Goal: Information Seeking & Learning: Learn about a topic

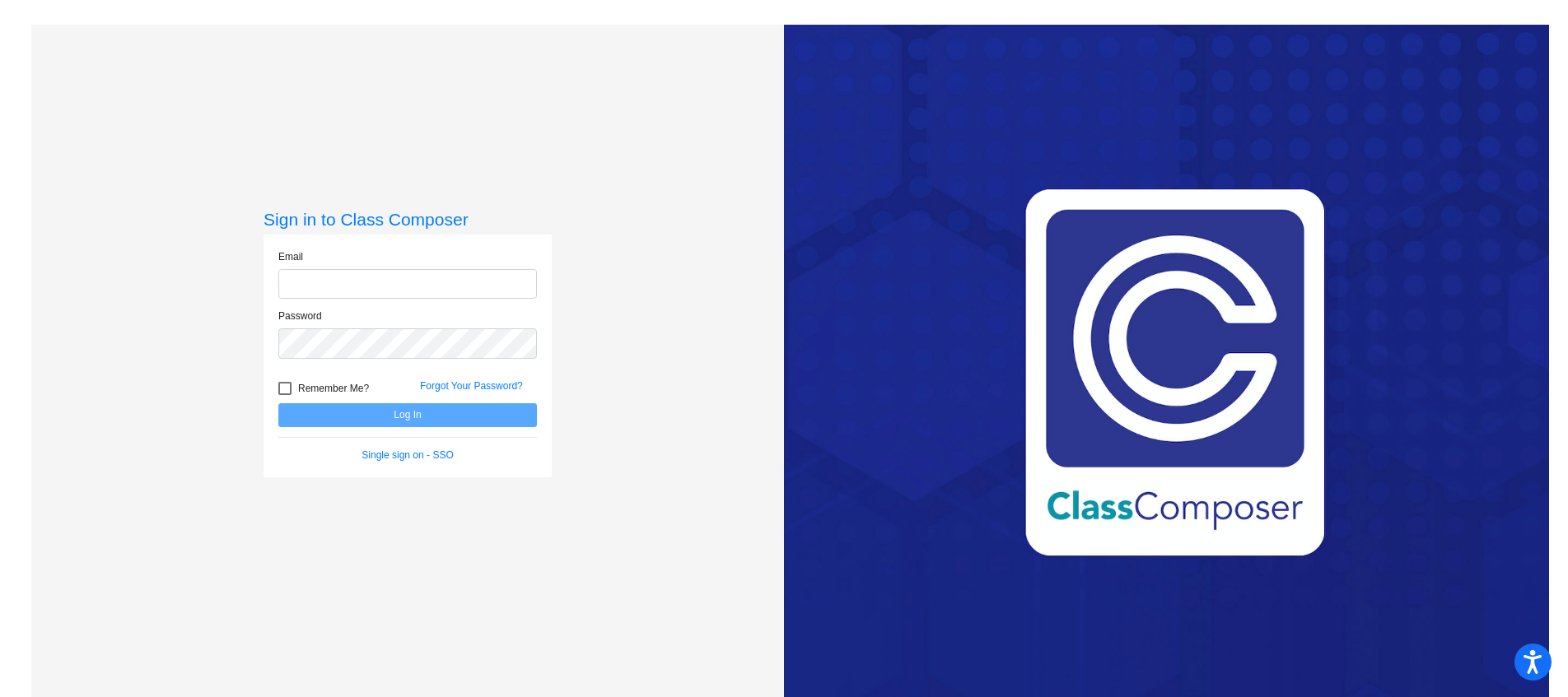
type input "[EMAIL_ADDRESS][DOMAIN_NAME]"
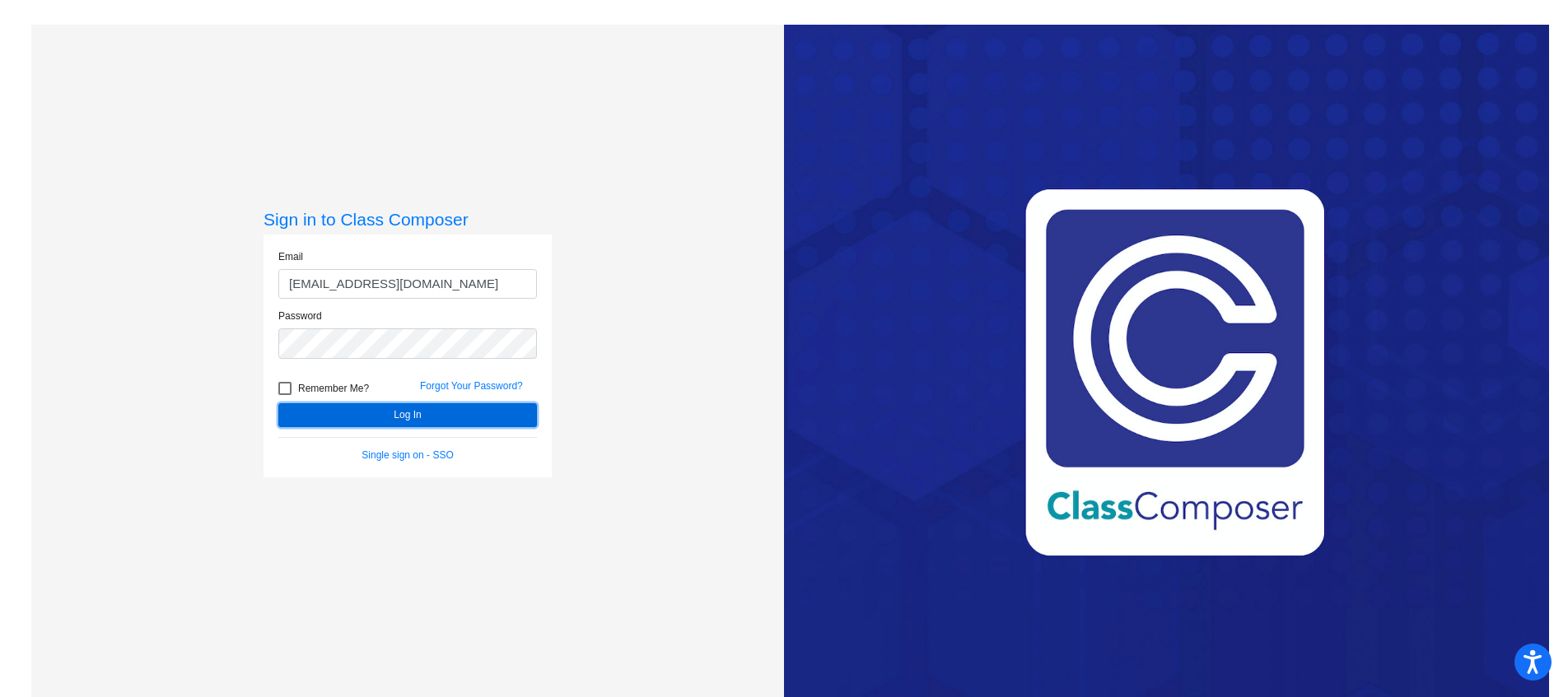
click at [451, 414] on button "Log In" at bounding box center [408, 414] width 258 height 24
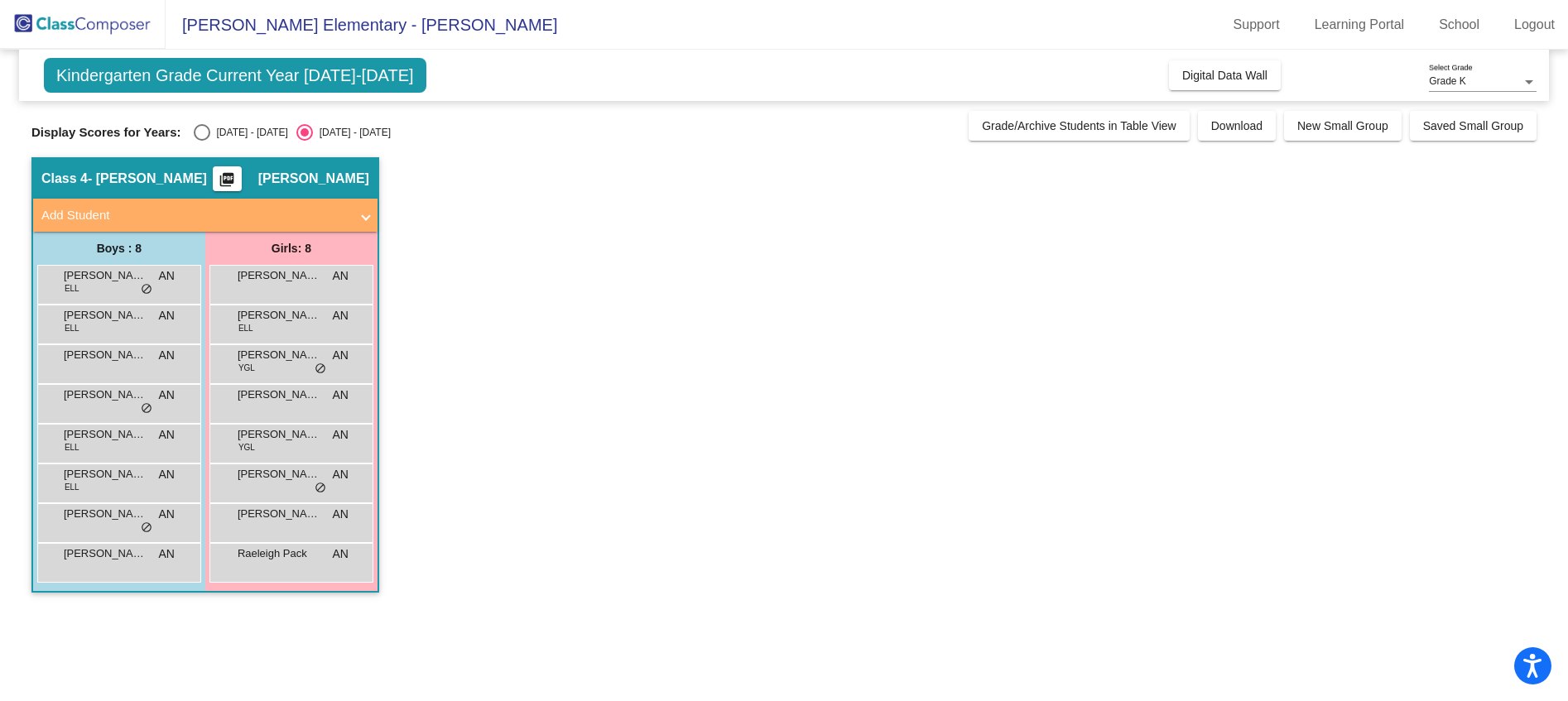
click at [202, 132] on div "Select an option" at bounding box center [201, 132] width 17 height 17
click at [202, 140] on input "[DATE] - [DATE]" at bounding box center [201, 140] width 1 height 1
radio input "true"
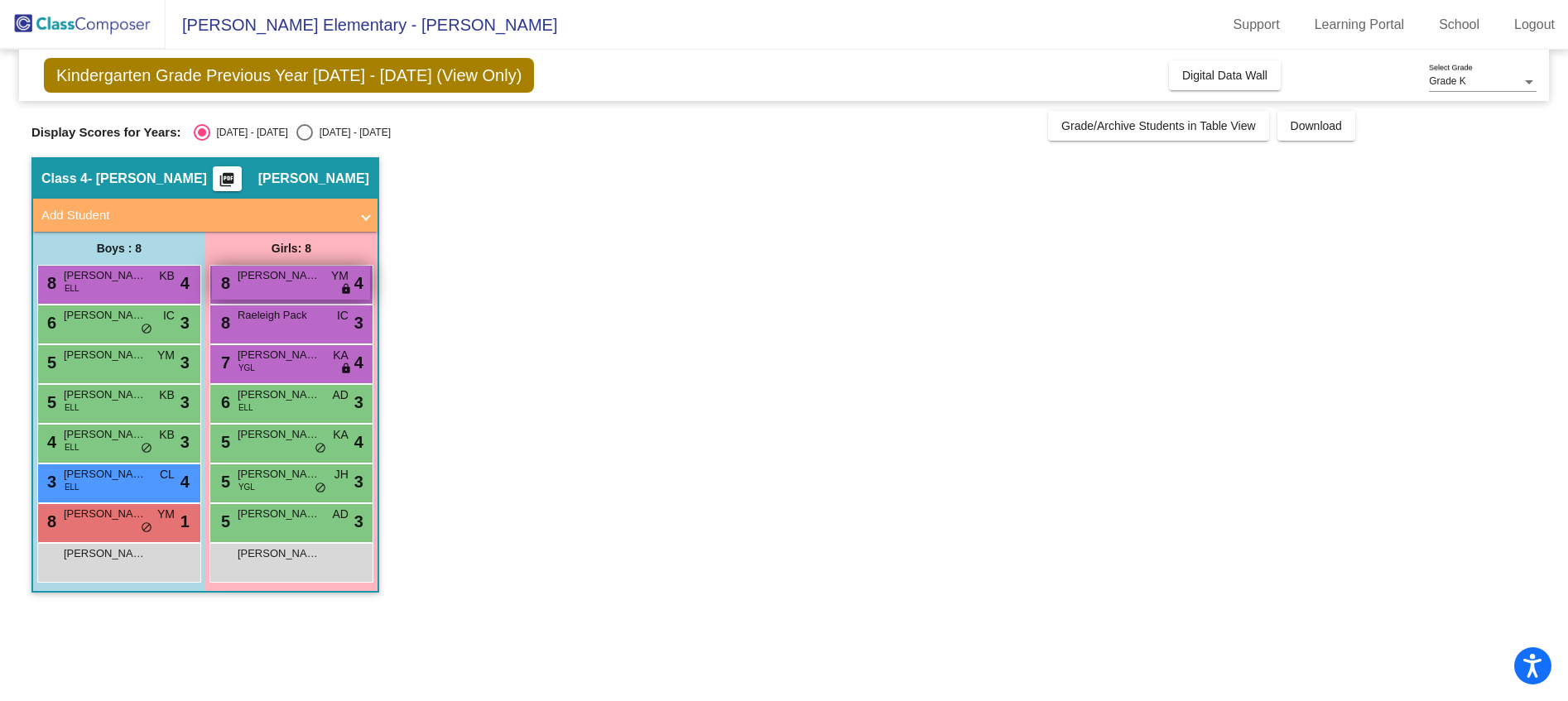
click at [283, 286] on div "8 [PERSON_NAME] [PERSON_NAME] lock do_not_disturb_alt 4" at bounding box center [290, 283] width 158 height 34
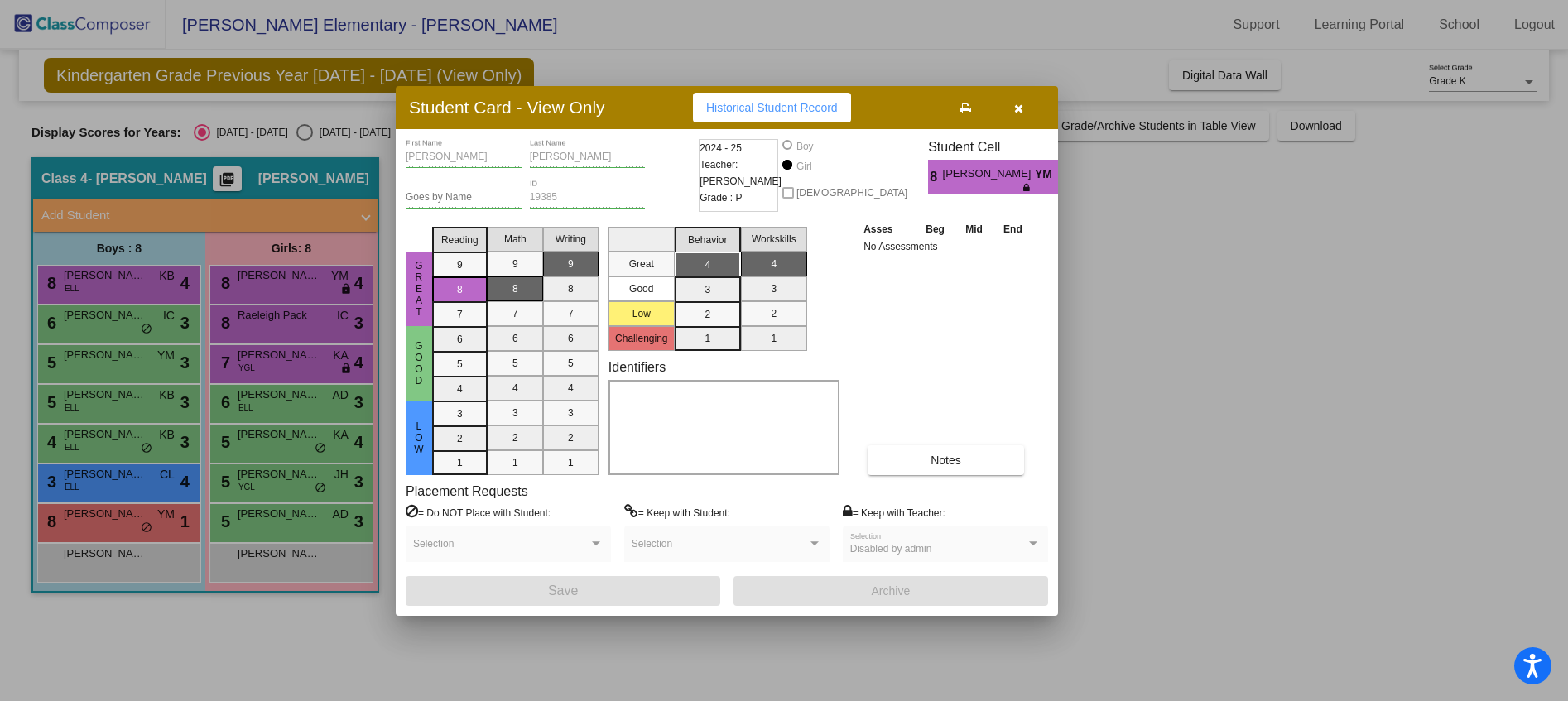
click at [1018, 111] on icon "button" at bounding box center [1019, 108] width 9 height 11
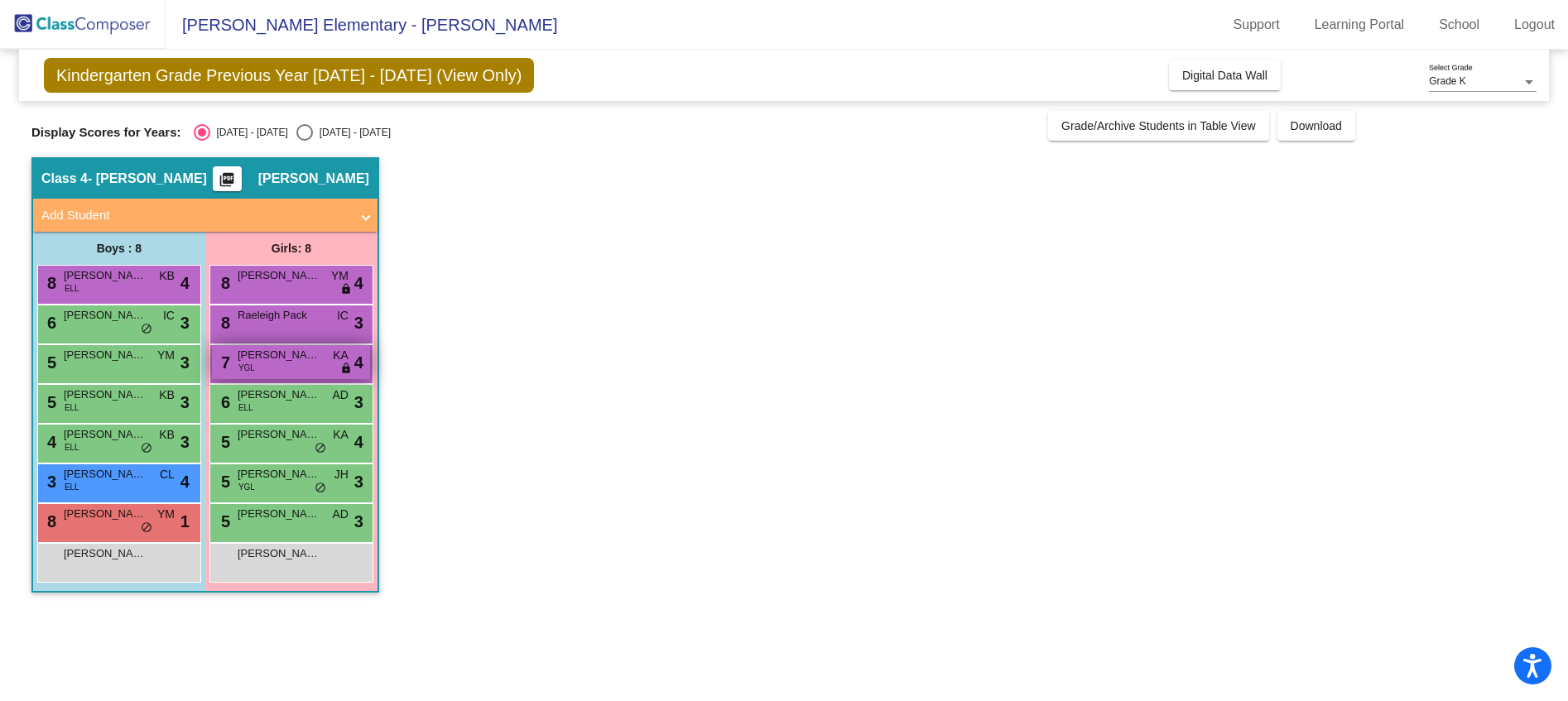
click at [294, 369] on div "7 [PERSON_NAME] YGL KA lock do_not_disturb_alt 4" at bounding box center [290, 362] width 158 height 34
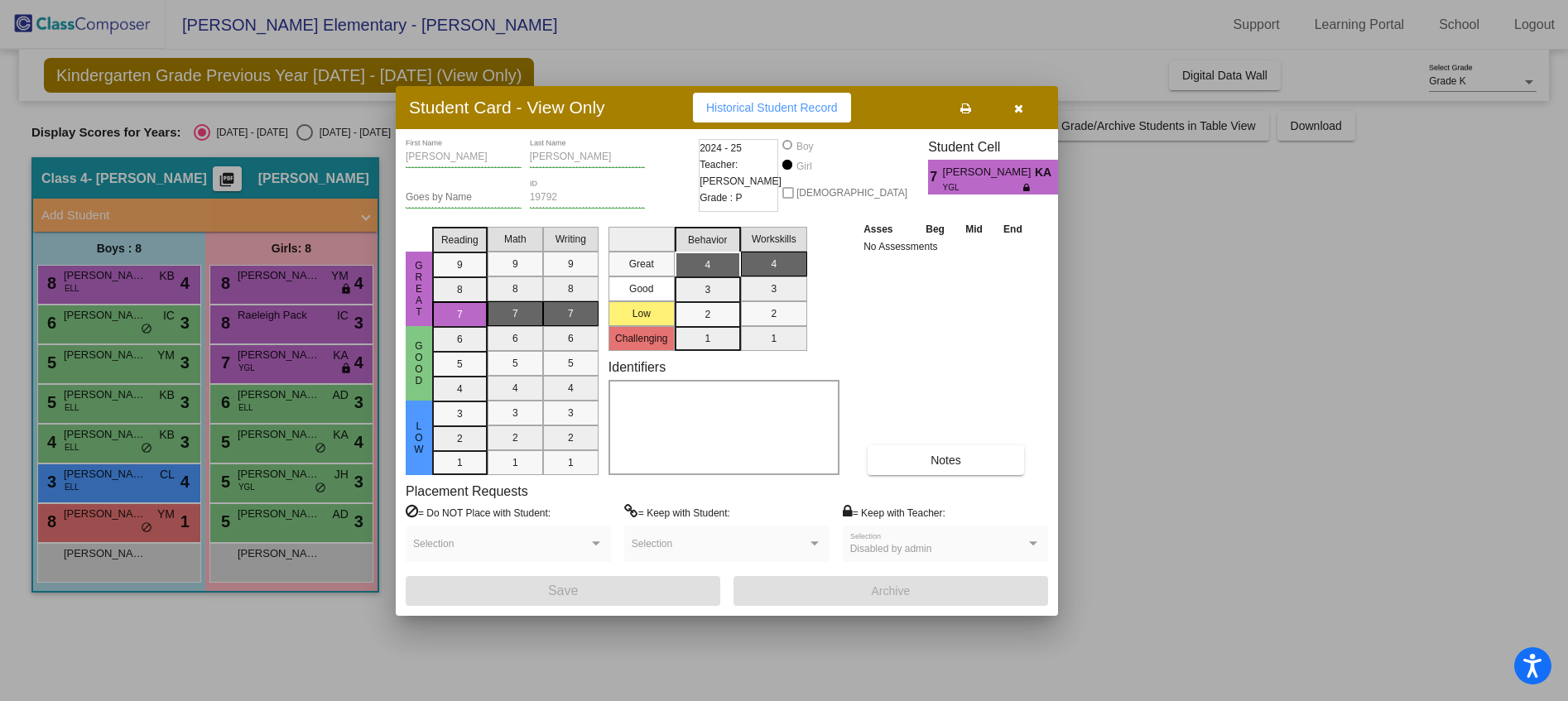
drag, startPoint x: 1014, startPoint y: 105, endPoint x: 1006, endPoint y: 112, distance: 10.6
click at [1014, 105] on icon "button" at bounding box center [1019, 108] width 9 height 11
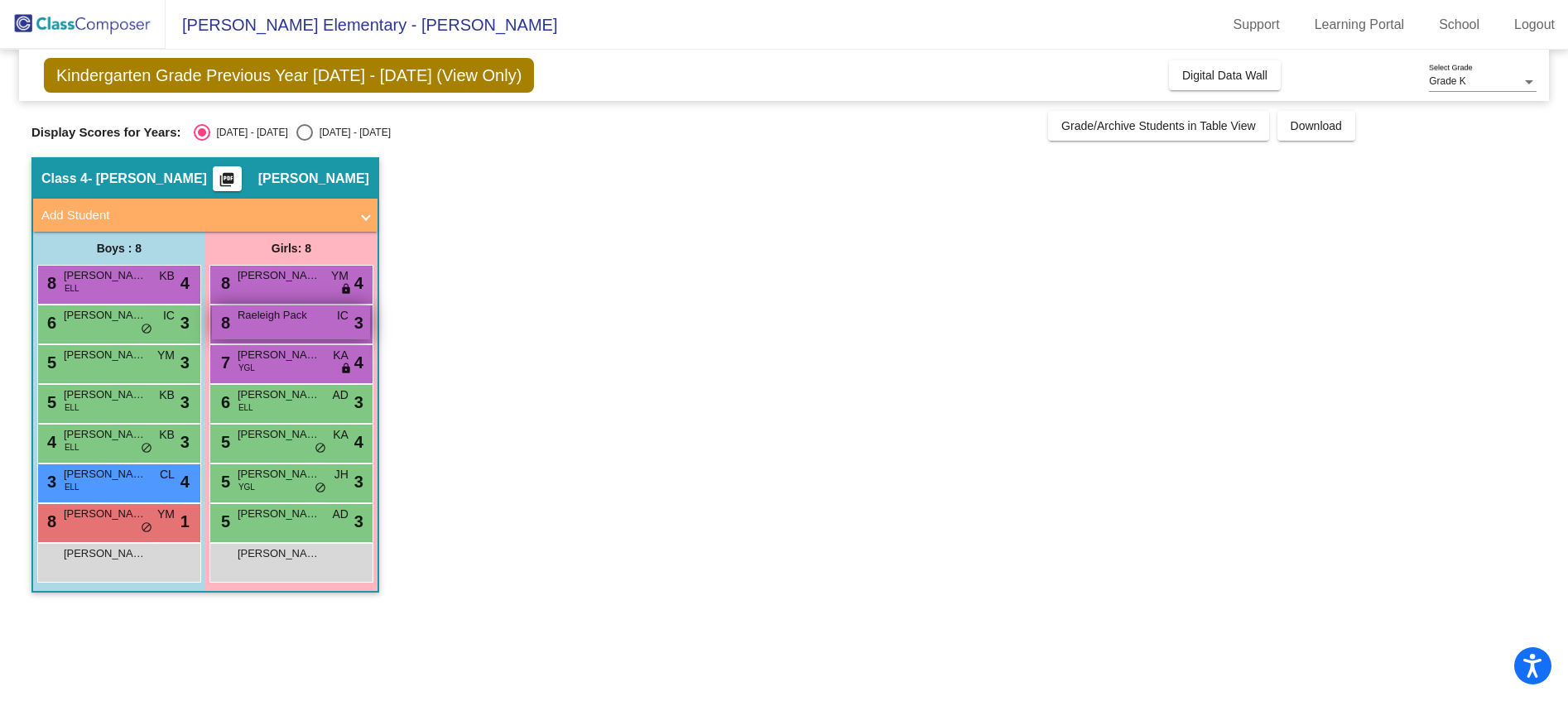
click at [321, 319] on div "8 Raeleigh Pack IC lock do_not_disturb_alt 3" at bounding box center [290, 322] width 158 height 34
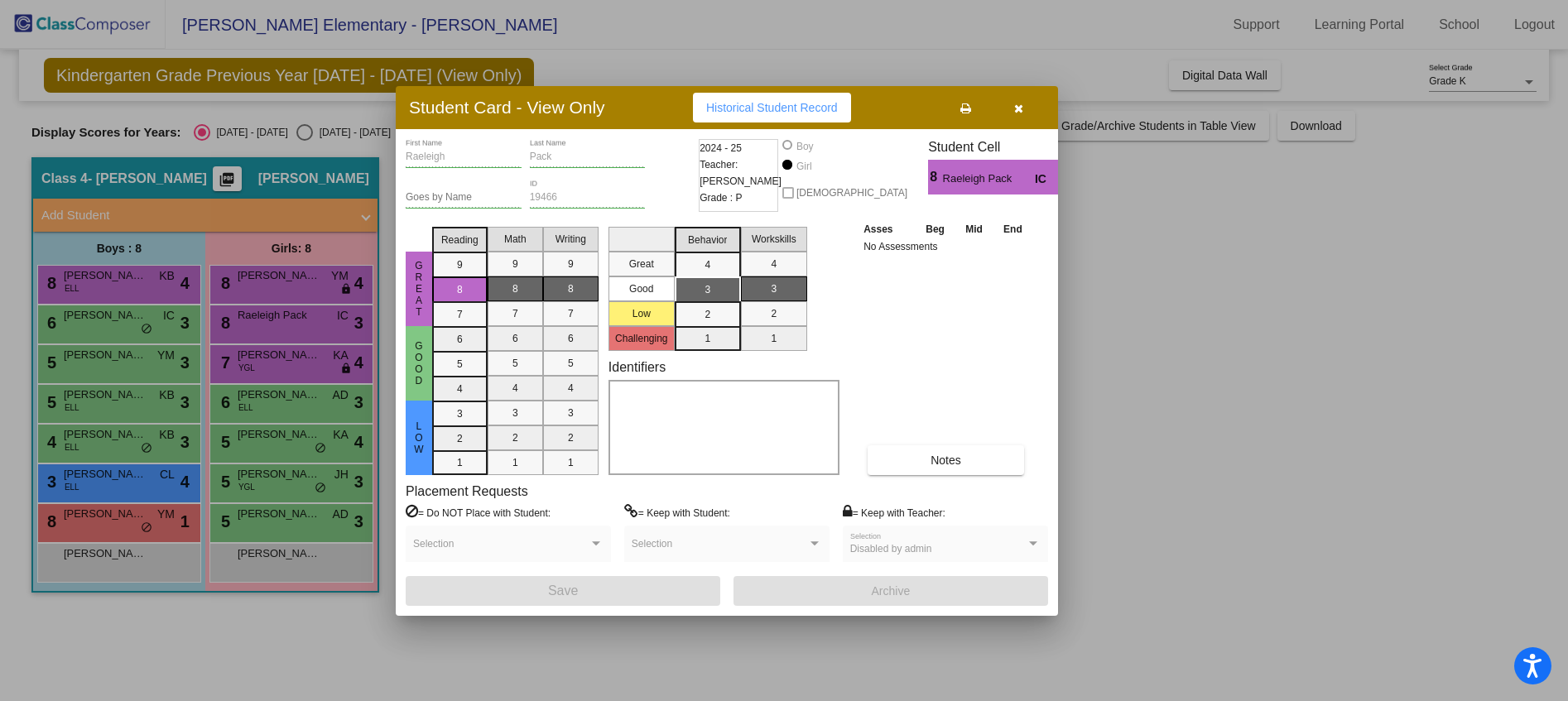
click at [1021, 107] on icon "button" at bounding box center [1019, 108] width 9 height 11
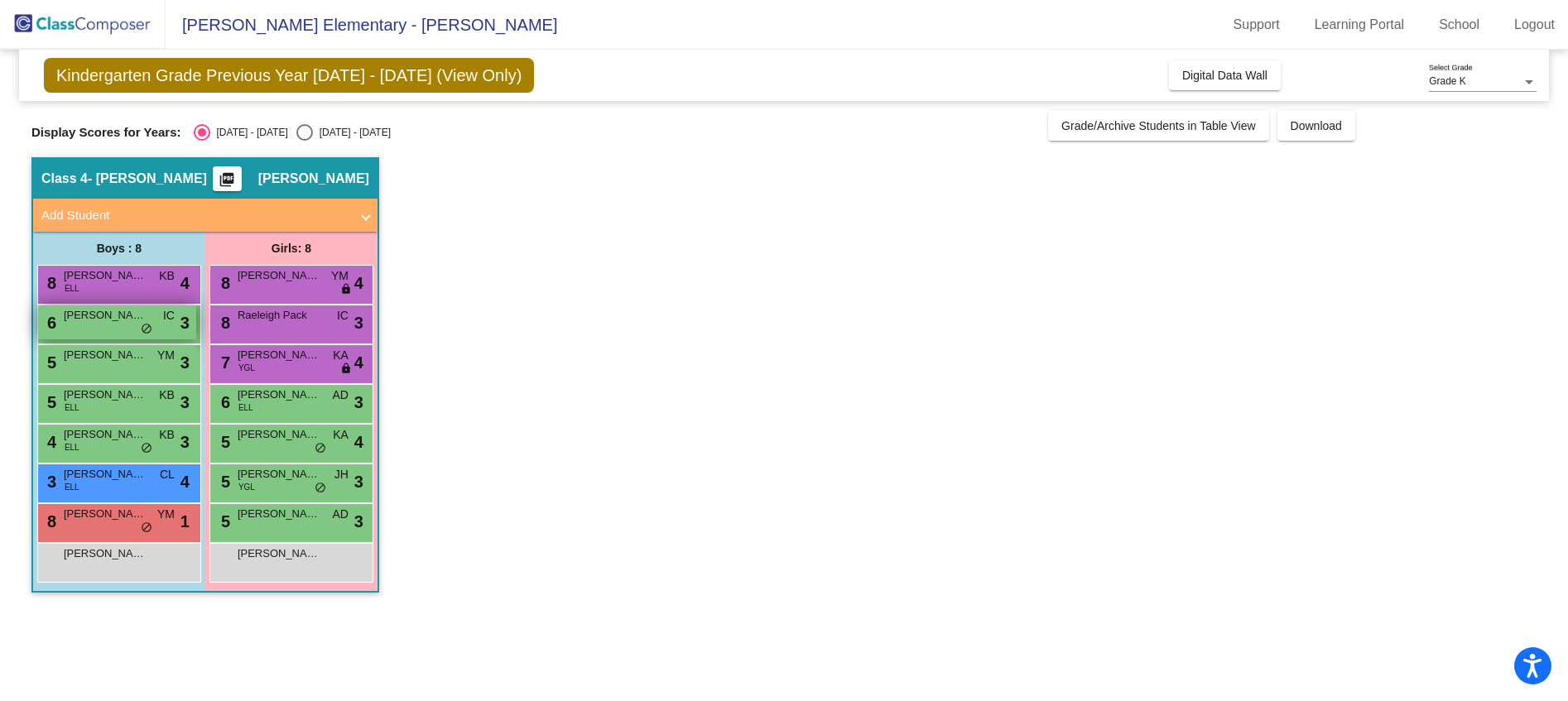
click at [113, 334] on div "6 [PERSON_NAME] IC lock do_not_disturb_alt 3" at bounding box center [117, 322] width 158 height 34
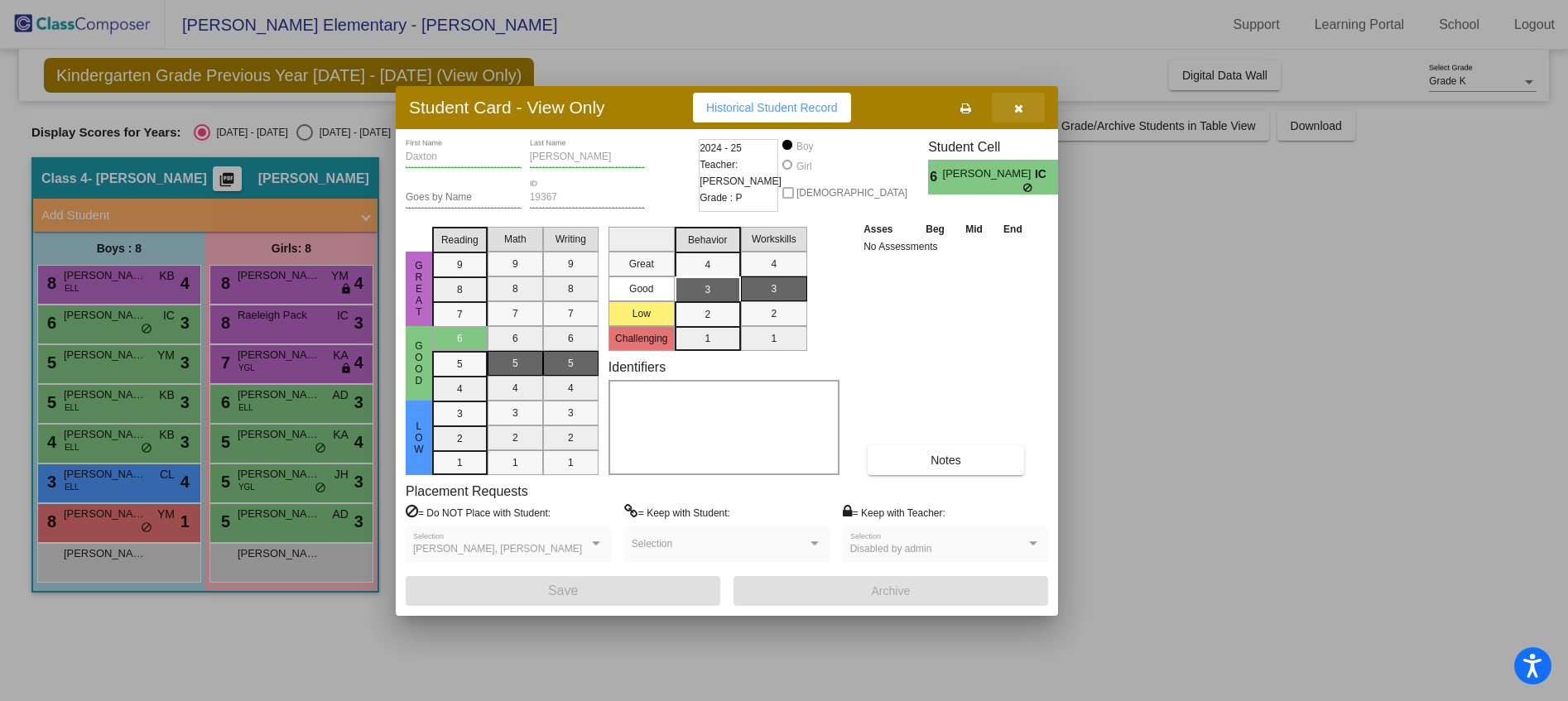
click at [1014, 109] on icon "button" at bounding box center [1019, 108] width 9 height 11
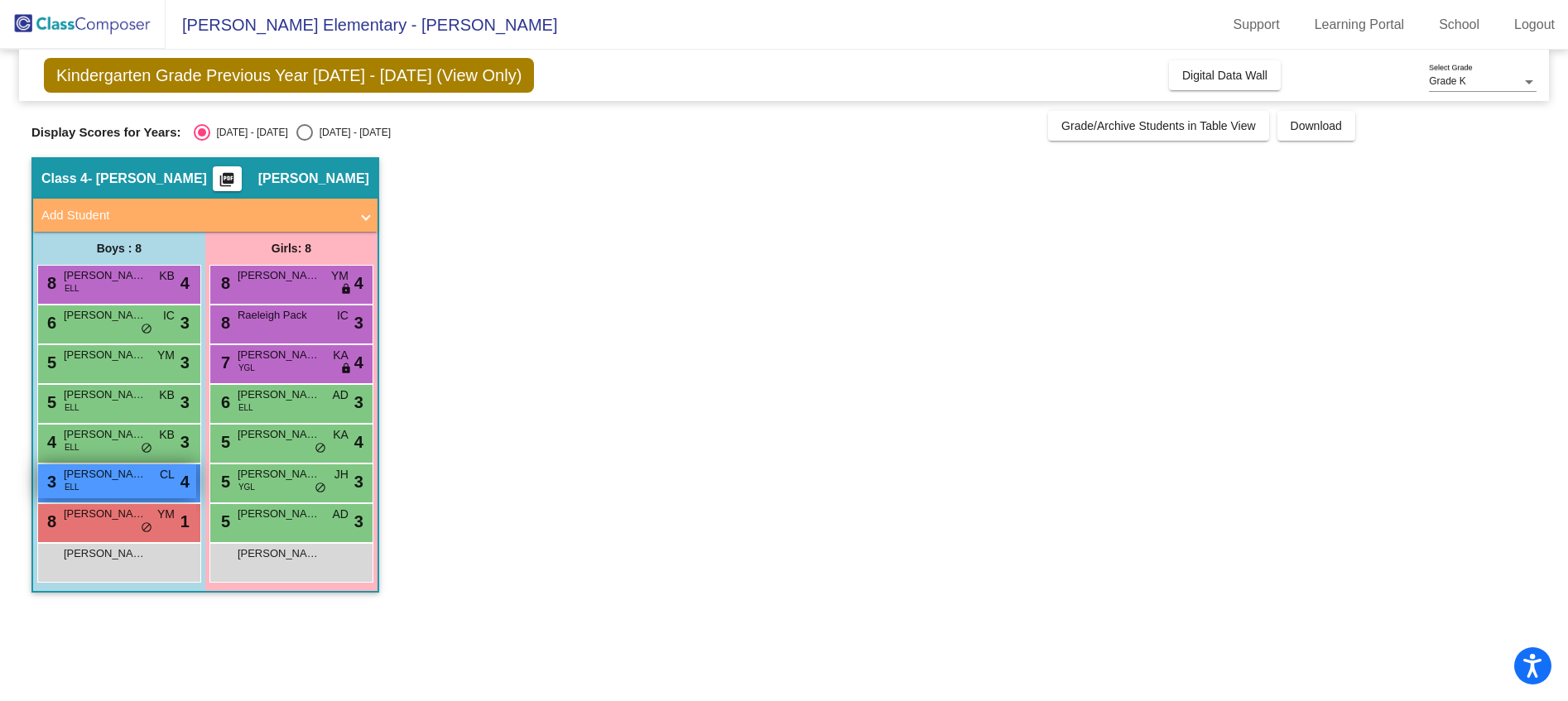
click at [132, 477] on span "[PERSON_NAME] [PERSON_NAME]" at bounding box center [105, 474] width 83 height 17
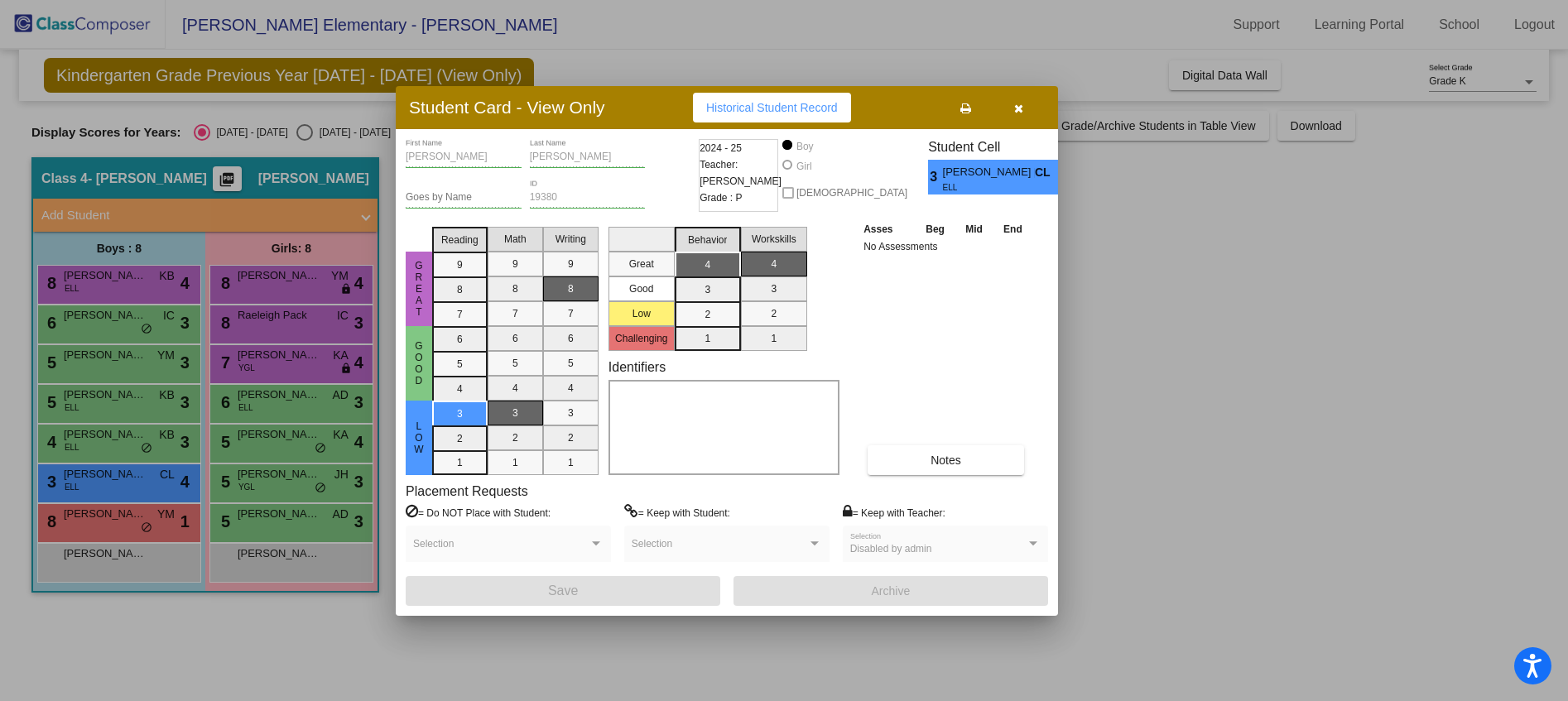
click at [1010, 104] on button "button" at bounding box center [1018, 108] width 53 height 30
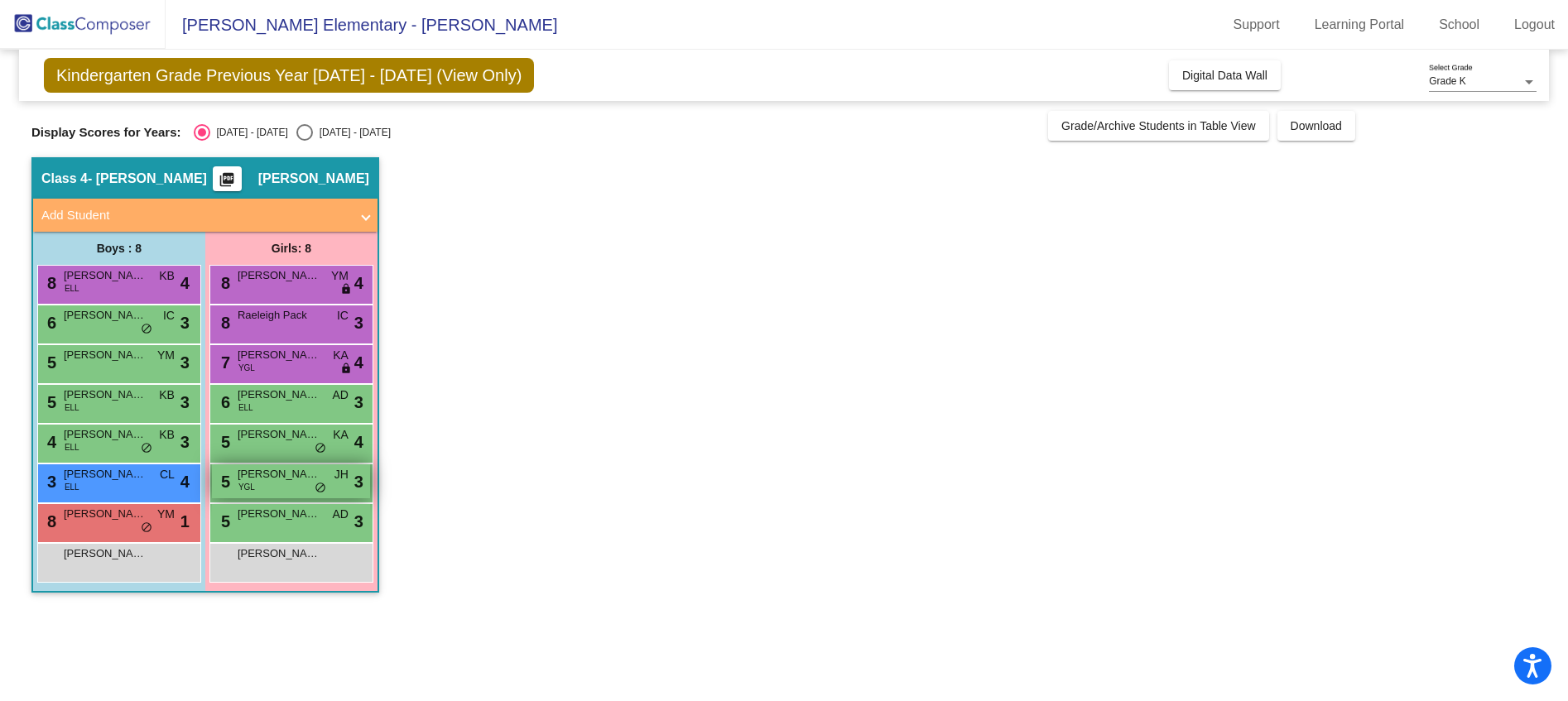
click at [259, 483] on div "5 Kaydence [PERSON_NAME] YGL JH lock do_not_disturb_alt 3" at bounding box center [290, 481] width 158 height 34
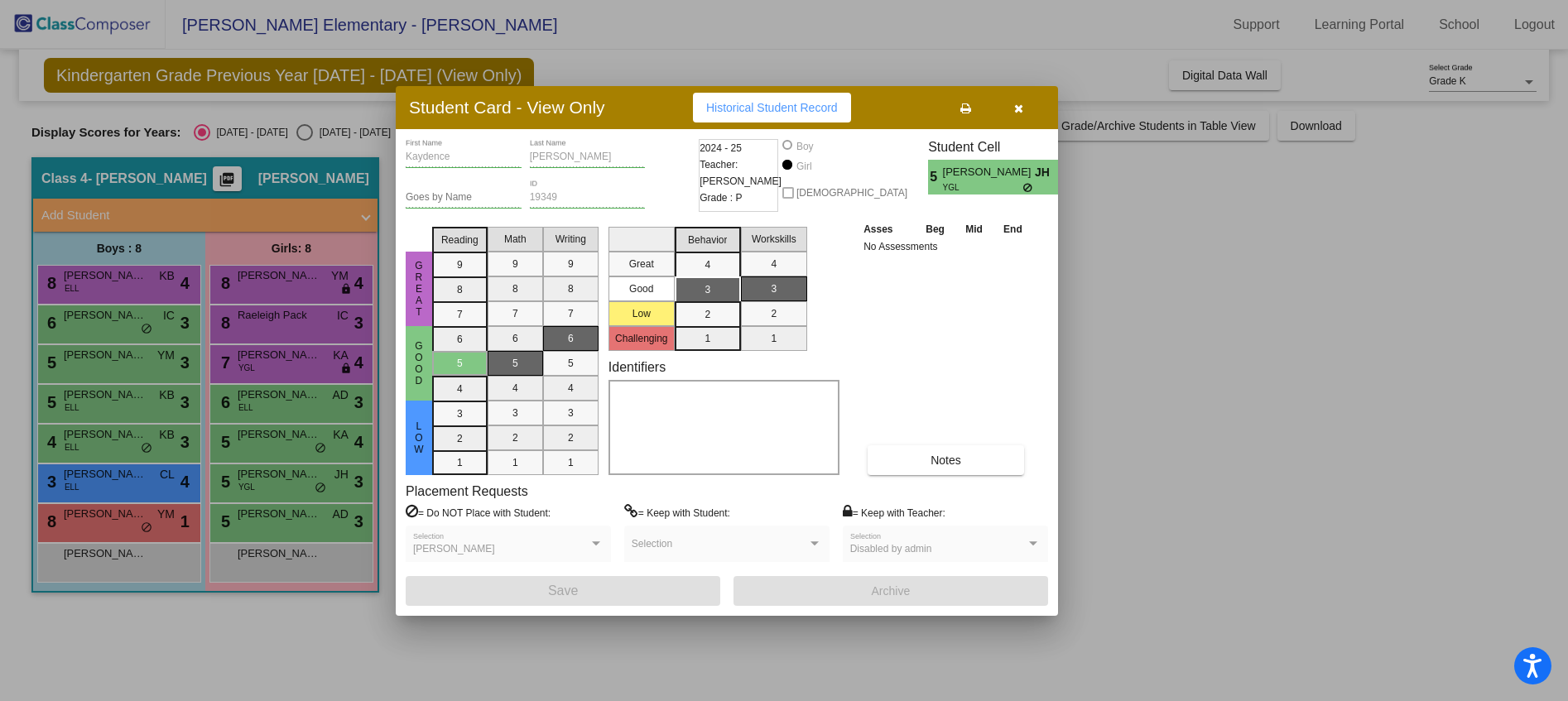
click at [1017, 112] on icon "button" at bounding box center [1019, 108] width 9 height 11
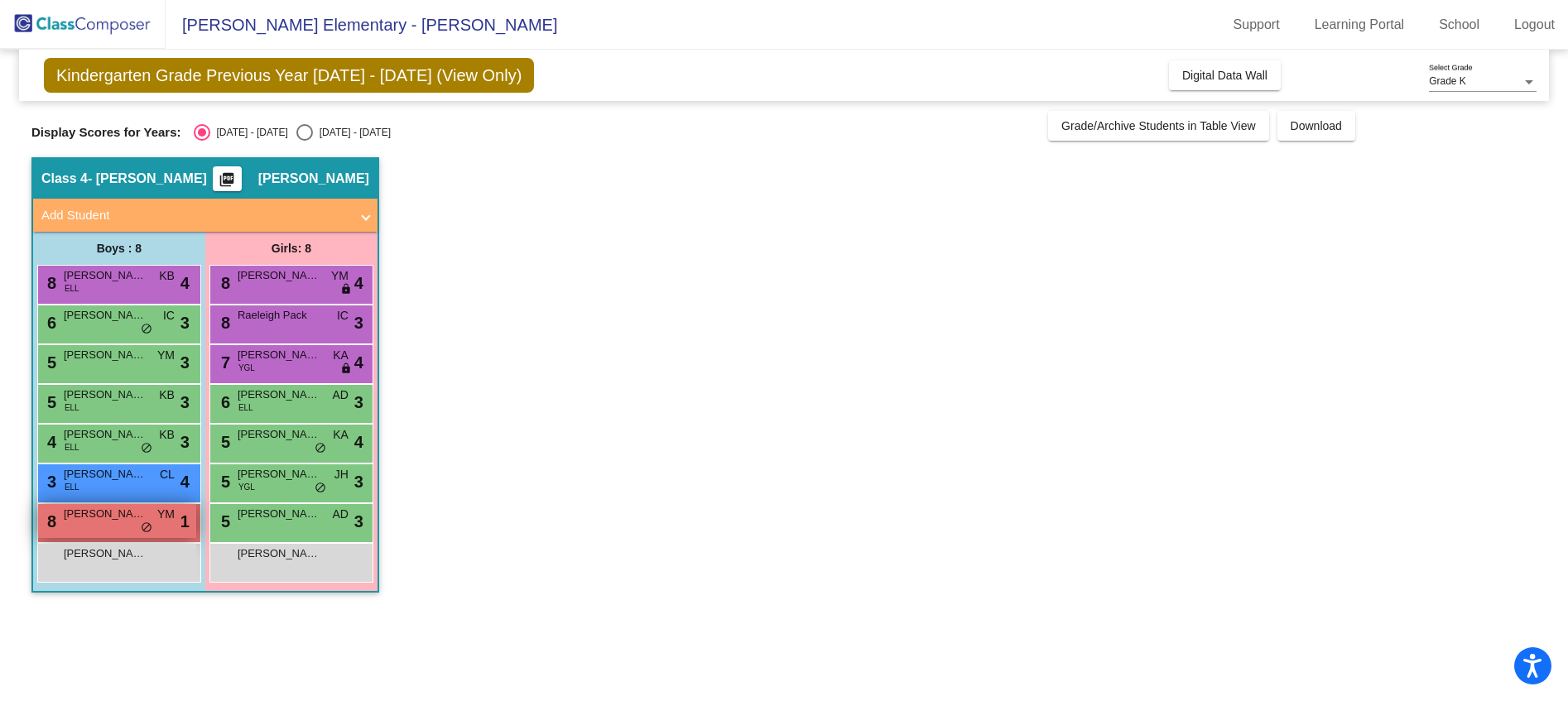
click at [102, 526] on div "8 [PERSON_NAME] YM lock do_not_disturb_alt 1" at bounding box center [117, 521] width 158 height 34
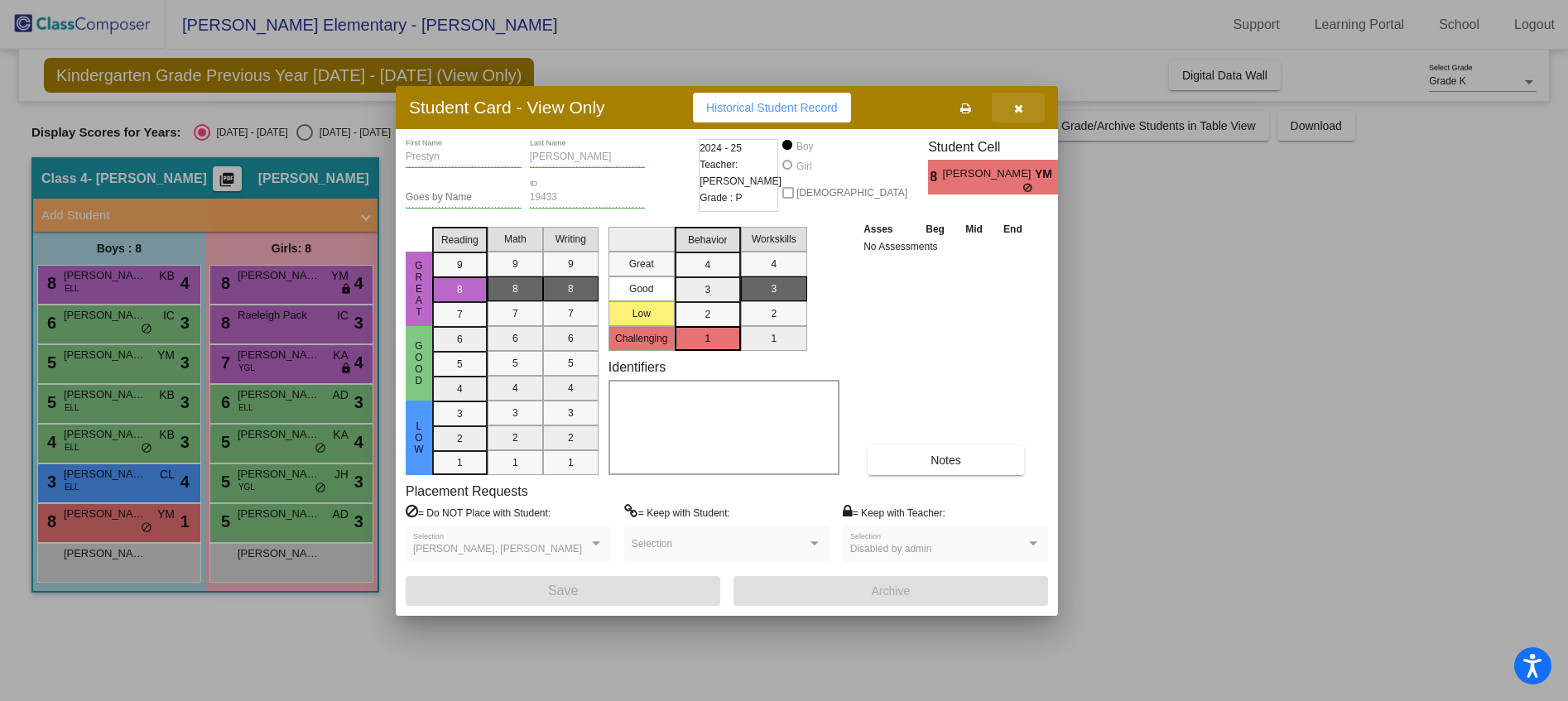
click at [1017, 102] on icon "button" at bounding box center [1019, 108] width 9 height 11
